Goal: Task Accomplishment & Management: Manage account settings

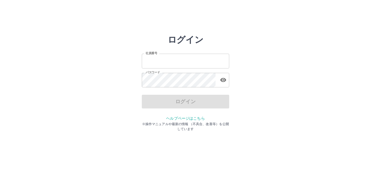
type input "*******"
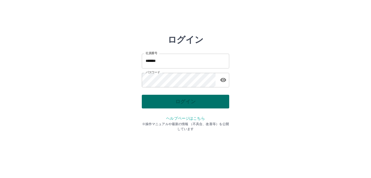
click at [194, 100] on div "ログイン" at bounding box center [185, 101] width 87 height 14
click at [194, 100] on button "ログイン" at bounding box center [185, 101] width 87 height 14
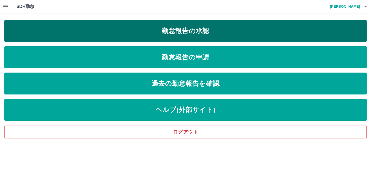
click at [154, 34] on link "勤怠報告の承認" at bounding box center [185, 31] width 362 height 22
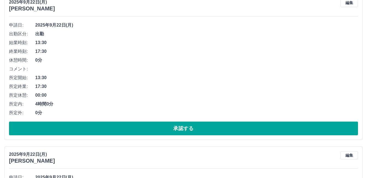
scroll to position [82, 0]
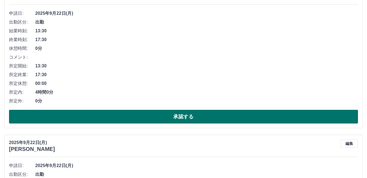
click at [128, 117] on button "承認する" at bounding box center [183, 117] width 349 height 14
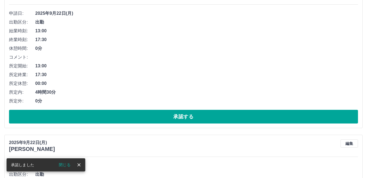
click at [128, 117] on button "承認する" at bounding box center [183, 117] width 349 height 14
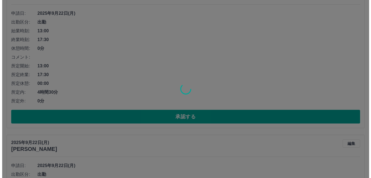
scroll to position [0, 0]
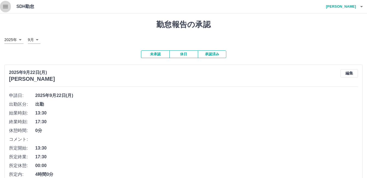
click at [6, 6] on icon "button" at bounding box center [5, 6] width 7 height 7
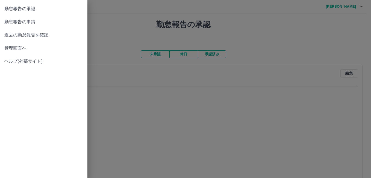
click at [305, 31] on div at bounding box center [185, 89] width 371 height 178
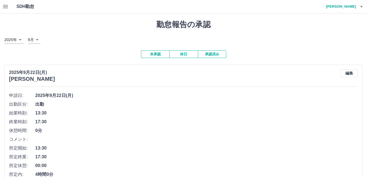
click at [318, 38] on div "2025年 **** 9月 *" at bounding box center [183, 40] width 358 height 8
click at [361, 6] on icon "button" at bounding box center [361, 6] width 3 height 1
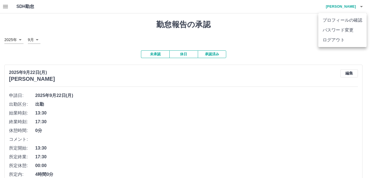
click at [334, 41] on li "ログアウト" at bounding box center [342, 40] width 48 height 10
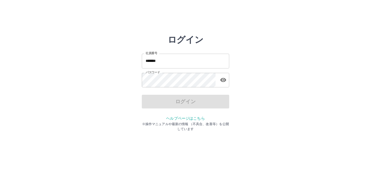
click at [173, 60] on input "*******" at bounding box center [185, 61] width 87 height 14
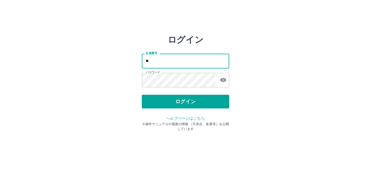
type input "*"
type input "*******"
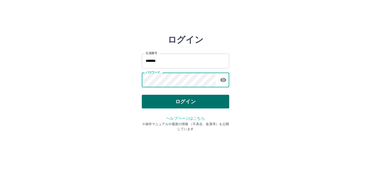
click at [150, 96] on button "ログイン" at bounding box center [185, 101] width 87 height 14
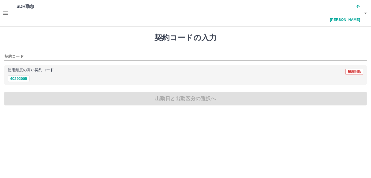
click at [8, 11] on icon "button" at bounding box center [5, 12] width 5 height 3
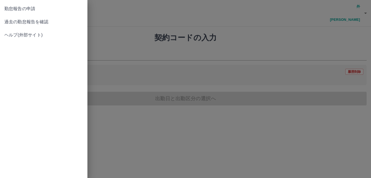
click at [20, 22] on span "過去の勤怠報告を確認" at bounding box center [43, 22] width 79 height 7
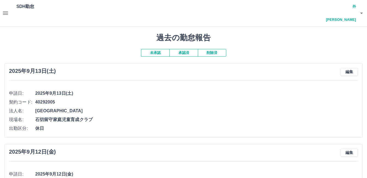
click at [182, 49] on button "承認済" at bounding box center [183, 53] width 28 height 8
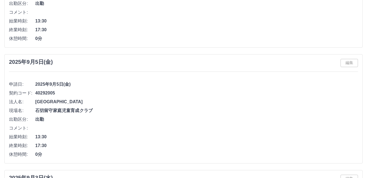
scroll to position [349, 0]
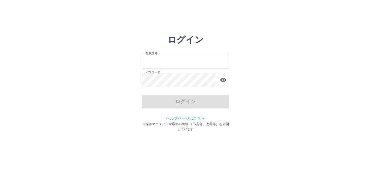
type input "*******"
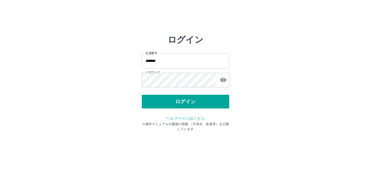
click at [168, 102] on div "ログイン" at bounding box center [185, 101] width 87 height 14
click at [168, 102] on button "ログイン" at bounding box center [185, 101] width 87 height 14
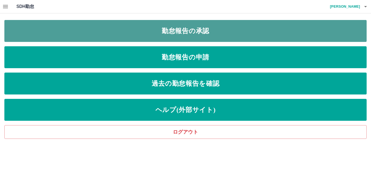
click at [191, 35] on link "勤怠報告の承認" at bounding box center [185, 31] width 362 height 22
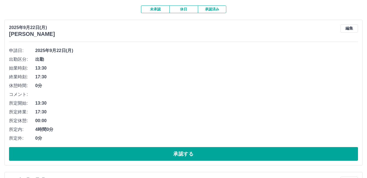
scroll to position [55, 0]
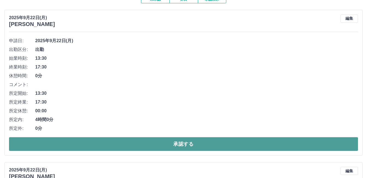
click at [175, 142] on button "承認する" at bounding box center [183, 144] width 349 height 14
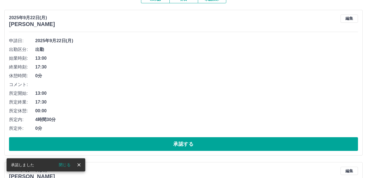
click at [175, 142] on button "承認する" at bounding box center [183, 144] width 349 height 14
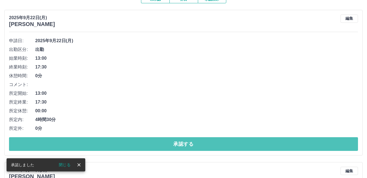
click at [175, 142] on button "承認する" at bounding box center [183, 144] width 349 height 14
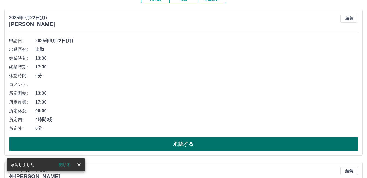
click at [175, 142] on button "承認する" at bounding box center [183, 144] width 349 height 14
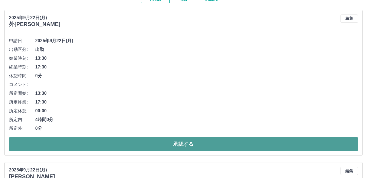
click at [172, 144] on button "承認する" at bounding box center [183, 144] width 349 height 14
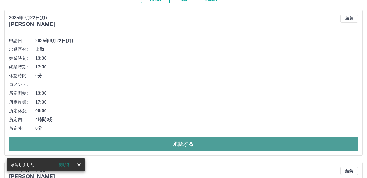
click at [157, 144] on button "承認する" at bounding box center [183, 144] width 349 height 14
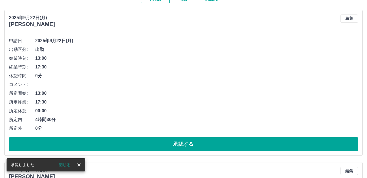
scroll to position [137, 0]
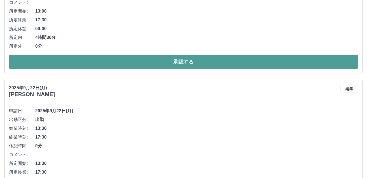
click at [134, 62] on button "承認する" at bounding box center [183, 62] width 349 height 14
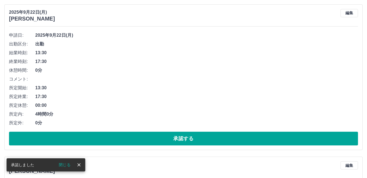
scroll to position [121, 0]
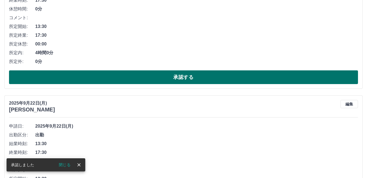
click at [132, 73] on button "承認する" at bounding box center [183, 77] width 349 height 14
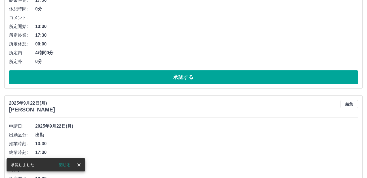
scroll to position [105, 0]
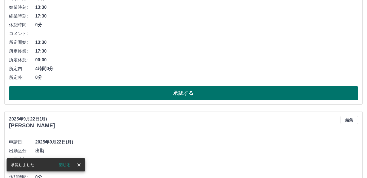
click at [137, 93] on button "承認する" at bounding box center [183, 93] width 349 height 14
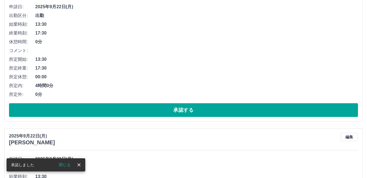
scroll to position [90, 0]
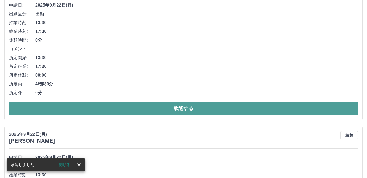
click at [144, 107] on button "承認する" at bounding box center [183, 108] width 349 height 14
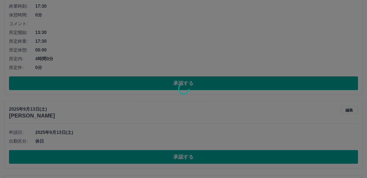
scroll to position [129, 0]
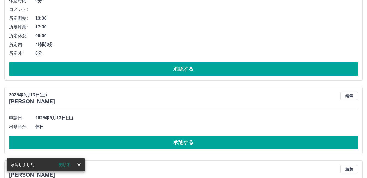
click at [118, 65] on button "承認する" at bounding box center [183, 69] width 349 height 14
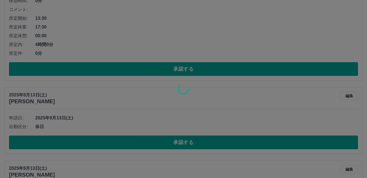
scroll to position [0, 0]
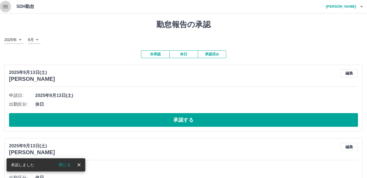
click at [8, 8] on icon "button" at bounding box center [5, 6] width 7 height 7
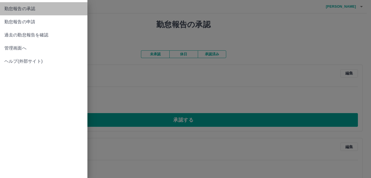
click at [8, 7] on span "勤怠報告の承認" at bounding box center [43, 8] width 79 height 7
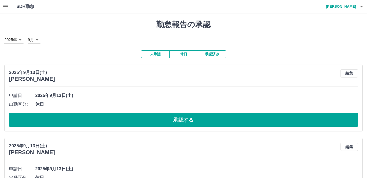
click at [209, 54] on button "承認済み" at bounding box center [212, 54] width 28 height 8
